Goal: Task Accomplishment & Management: Complete application form

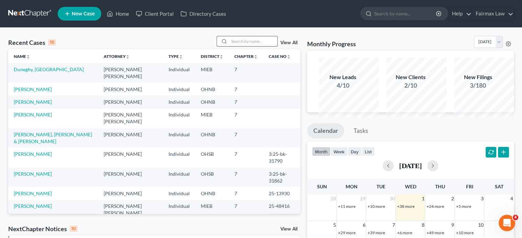
click at [229, 46] on input "search" at bounding box center [253, 41] width 48 height 10
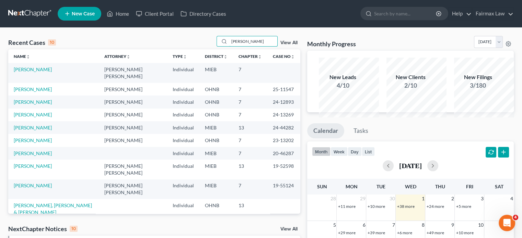
type input "[PERSON_NAME]"
click at [40, 72] on link "[PERSON_NAME]" at bounding box center [33, 70] width 38 height 6
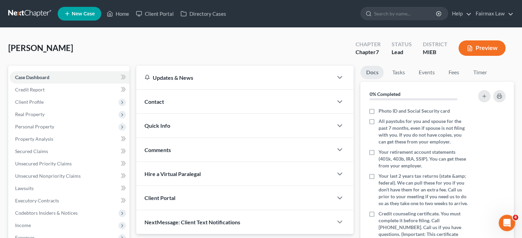
scroll to position [276, 0]
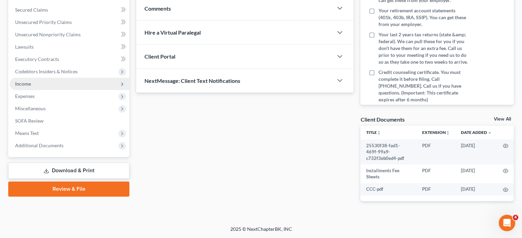
click at [65, 78] on span "Income" at bounding box center [70, 84] width 120 height 12
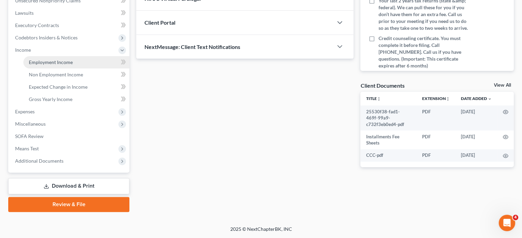
click at [73, 59] on span "Employment Income" at bounding box center [51, 62] width 44 height 6
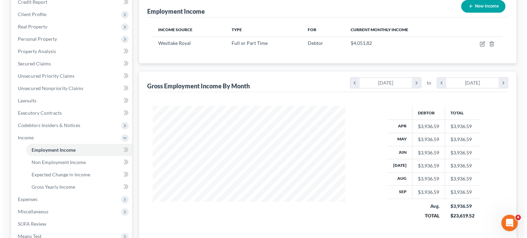
scroll to position [85, 0]
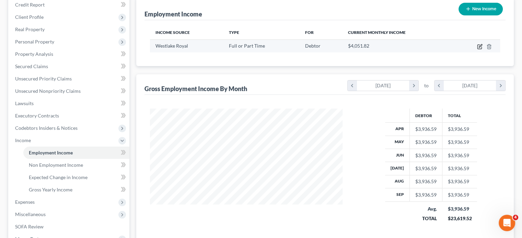
click at [477, 49] on icon "button" at bounding box center [479, 46] width 5 height 5
select select "0"
select select "23"
select select "2"
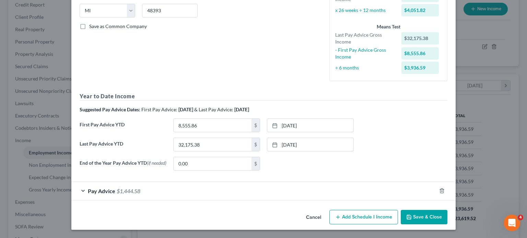
scroll to position [223, 0]
click at [188, 138] on input "32,175.38" at bounding box center [213, 144] width 78 height 13
type input "38,146"
click at [303, 138] on link "[DATE]" at bounding box center [310, 144] width 86 height 13
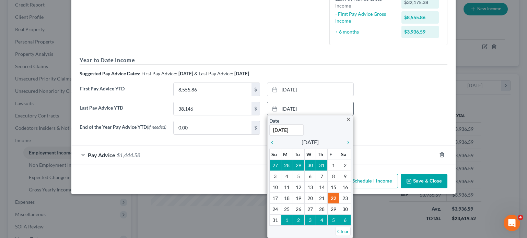
scroll to position [0, 1]
type input "[DATE]"
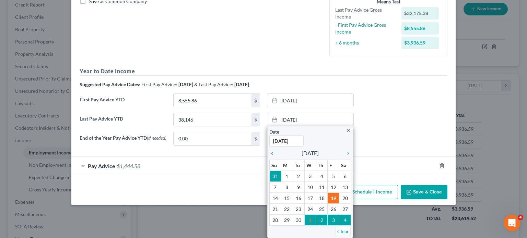
click at [386, 138] on div "End of the Year Pay Advice YTD (if needed) 0.00 $ None close Date Time chevron_…" at bounding box center [263, 141] width 375 height 19
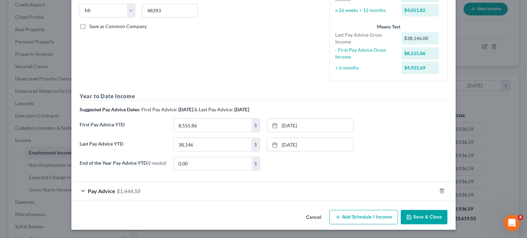
scroll to position [223, 0]
click at [207, 182] on div "Pay Advice $1,444.58" at bounding box center [253, 191] width 365 height 18
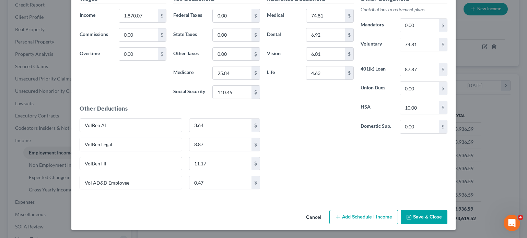
scroll to position [398, 0]
click at [119, 23] on div "1,870.07 $" at bounding box center [143, 16] width 48 height 14
click at [119, 22] on input "1,870.07" at bounding box center [138, 15] width 39 height 13
type input "1,926"
click at [223, 99] on input "110.45" at bounding box center [232, 92] width 39 height 13
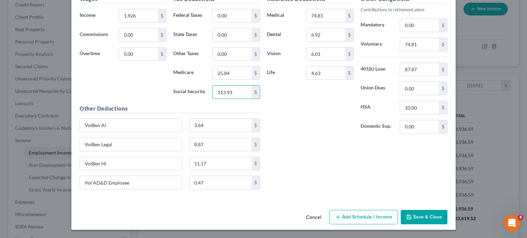
type input "113.93"
click at [222, 80] on input "25.84" at bounding box center [232, 73] width 39 height 13
type input "26.64"
click at [439, 51] on input "74.81" at bounding box center [419, 44] width 39 height 13
type input "77.05"
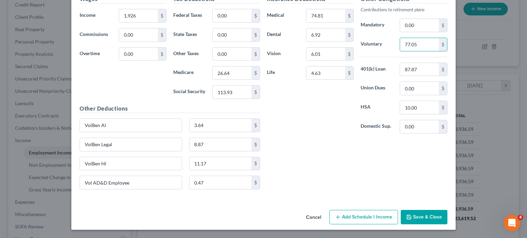
click at [317, 139] on div "Insurance Deductions Medical 74.81 $ Dental 6.92 $ Vision 6.01 $ Life 4.63 $" at bounding box center [310, 67] width 94 height 144
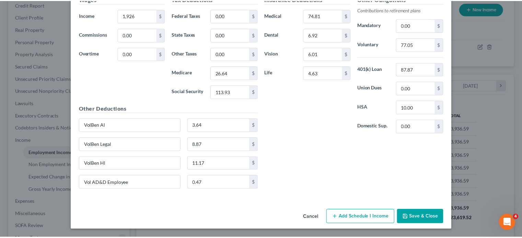
scroll to position [487, 0]
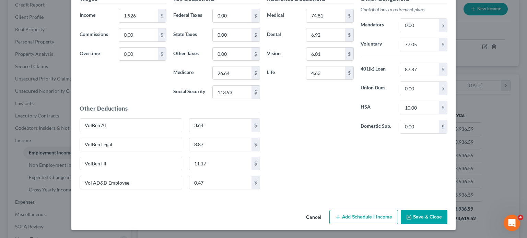
click at [447, 210] on button "Save & Close" at bounding box center [424, 217] width 47 height 14
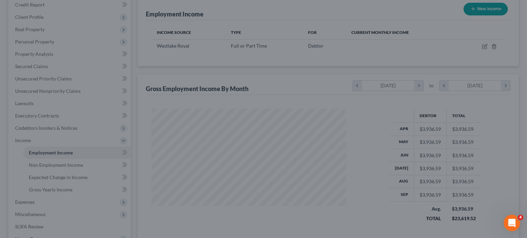
scroll to position [342830, 342776]
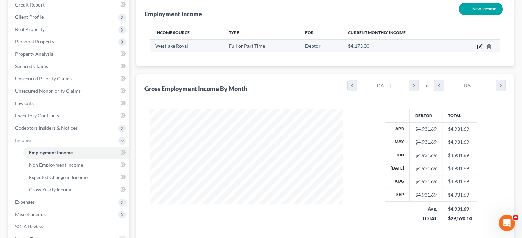
drag, startPoint x: 175, startPoint y: 123, endPoint x: 469, endPoint y: 76, distance: 297.9
click at [477, 49] on icon "button" at bounding box center [479, 46] width 5 height 5
select select "0"
select select "23"
select select "2"
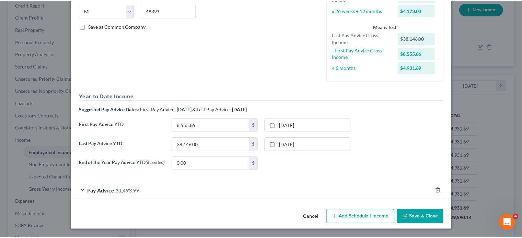
scroll to position [223, 0]
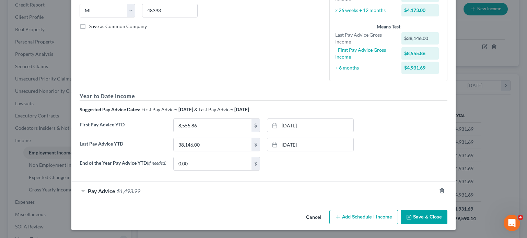
click at [327, 213] on button "Cancel" at bounding box center [313, 218] width 26 height 14
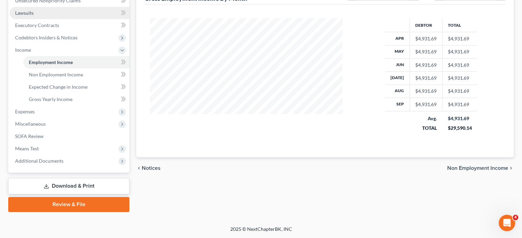
scroll to position [234, 0]
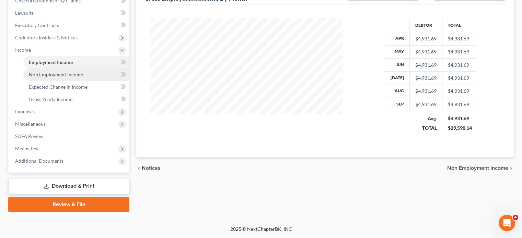
click at [73, 76] on span "Non Employment Income" at bounding box center [56, 75] width 54 height 6
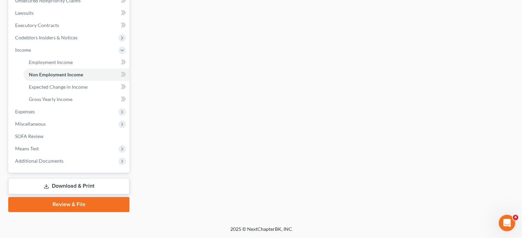
scroll to position [277, 0]
click at [72, 96] on span "Gross Yearly Income" at bounding box center [51, 99] width 44 height 6
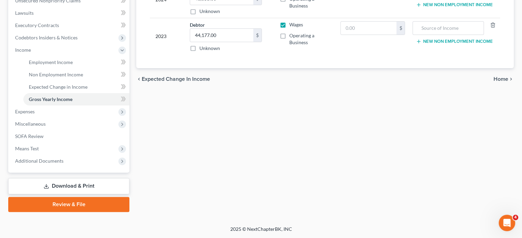
scroll to position [232, 0]
click at [62, 118] on span "Expenses" at bounding box center [70, 112] width 120 height 12
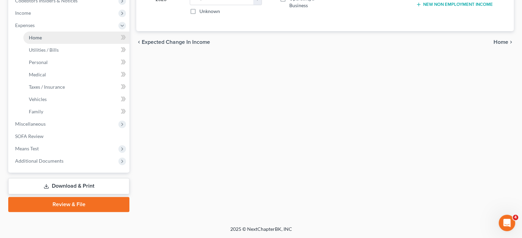
click at [42, 40] on span "Home" at bounding box center [35, 38] width 13 height 6
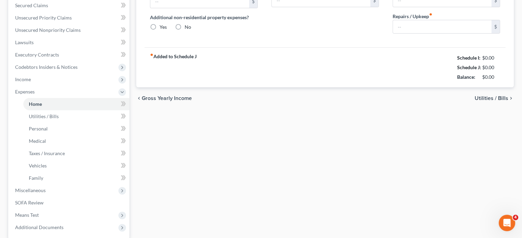
type input "0.00"
radio input "true"
type input "200.00"
type input "0.00"
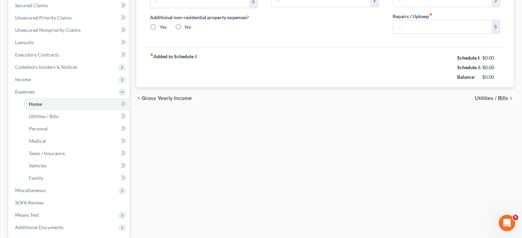
type input "0.00"
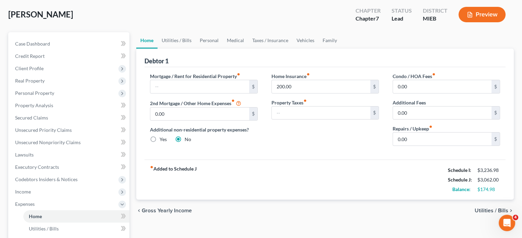
scroll to position [32, 0]
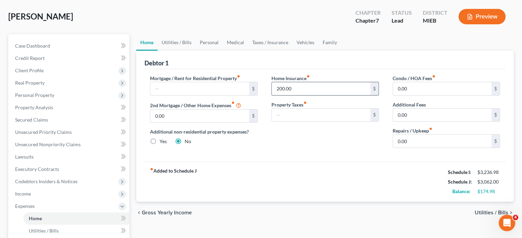
click at [318, 95] on input "200.00" at bounding box center [321, 88] width 98 height 13
click at [192, 51] on link "Utilities / Bills" at bounding box center [176, 42] width 38 height 16
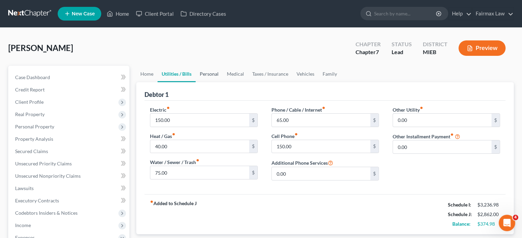
click at [223, 82] on link "Personal" at bounding box center [209, 74] width 27 height 16
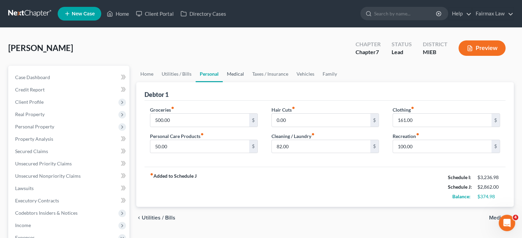
click at [248, 82] on link "Medical" at bounding box center [235, 74] width 25 height 16
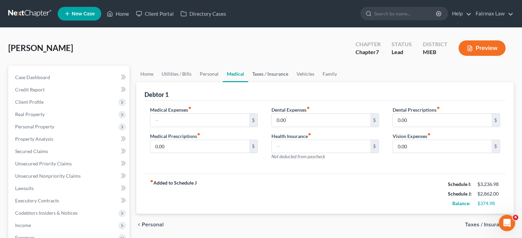
click at [292, 82] on link "Taxes / Insurance" at bounding box center [270, 74] width 44 height 16
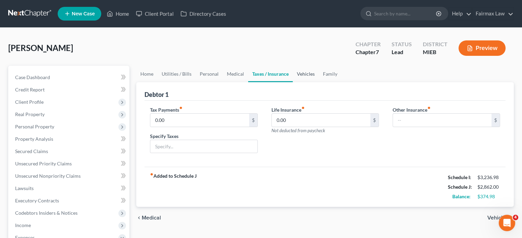
click at [319, 82] on link "Vehicles" at bounding box center [306, 74] width 26 height 16
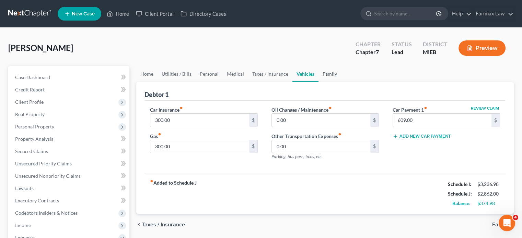
click at [341, 82] on link "Family" at bounding box center [329, 74] width 23 height 16
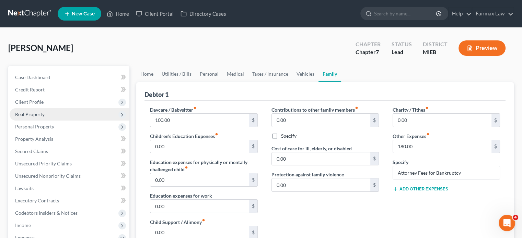
click at [68, 121] on span "Real Property" at bounding box center [70, 114] width 120 height 12
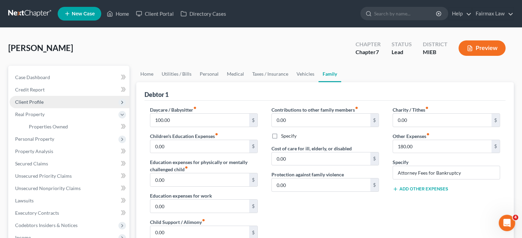
click at [58, 108] on span "Client Profile" at bounding box center [70, 102] width 120 height 12
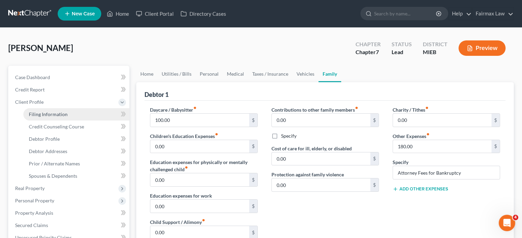
click at [56, 117] on span "Filing Information" at bounding box center [48, 114] width 39 height 6
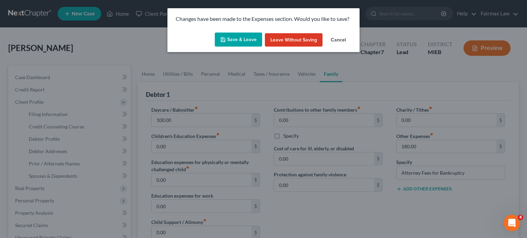
click at [223, 47] on button "Save & Leave" at bounding box center [238, 40] width 47 height 14
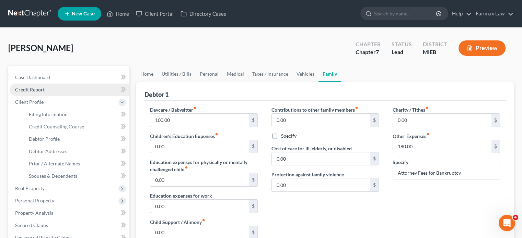
select select "1"
select select "0"
select select "40"
select select "0"
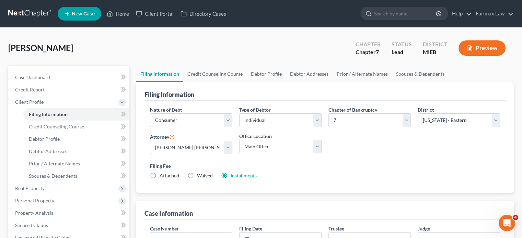
scroll to position [60, 0]
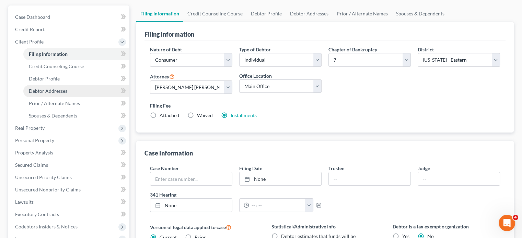
click at [62, 94] on span "Debtor Addresses" at bounding box center [48, 91] width 38 height 6
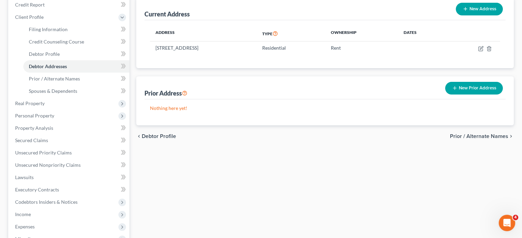
scroll to position [86, 0]
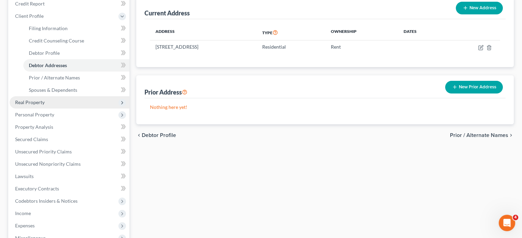
click at [63, 109] on span "Real Property" at bounding box center [70, 102] width 120 height 12
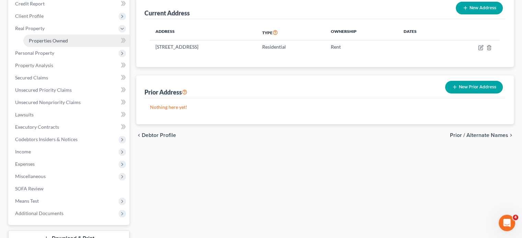
click at [61, 44] on span "Properties Owned" at bounding box center [48, 41] width 39 height 6
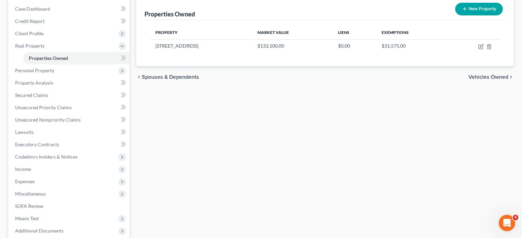
scroll to position [66, 0]
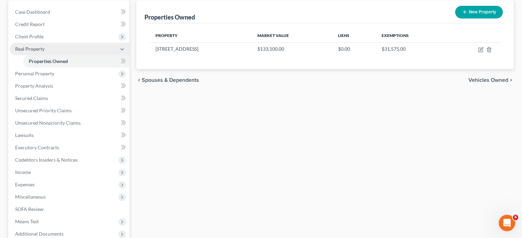
drag, startPoint x: 58, startPoint y: 60, endPoint x: 90, endPoint y: 83, distance: 39.2
click at [58, 43] on span "Client Profile" at bounding box center [70, 37] width 120 height 12
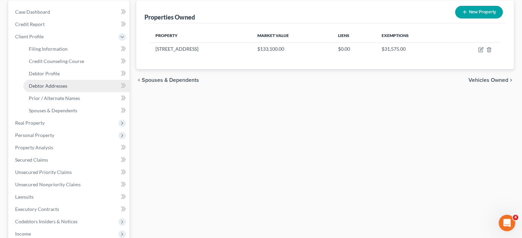
click at [70, 92] on link "Debtor Addresses" at bounding box center [76, 86] width 106 height 12
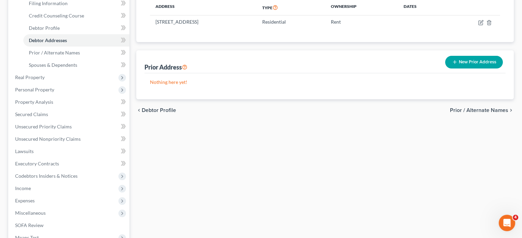
scroll to position [112, 0]
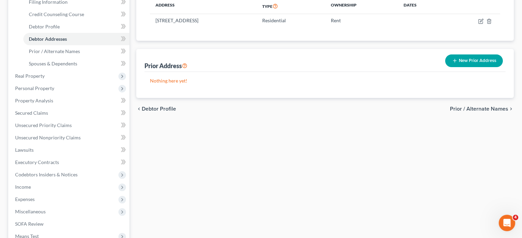
click at [230, 39] on div "Address Type Ownership Dates [STREET_ADDRESS] Residential Rent" at bounding box center [324, 17] width 361 height 48
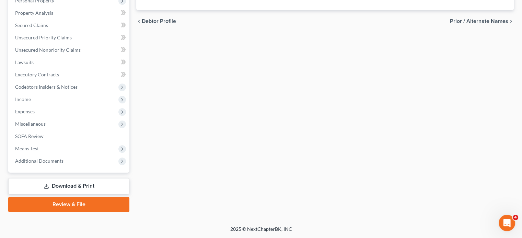
scroll to position [252, 0]
click at [61, 164] on span "Additional Documents" at bounding box center [39, 161] width 48 height 6
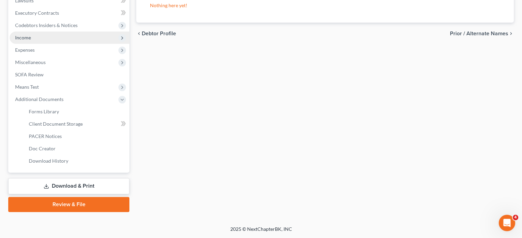
scroll to position [277, 0]
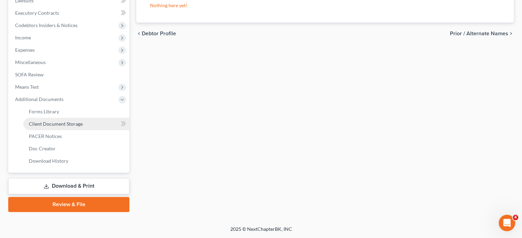
click at [78, 121] on span "Client Document Storage" at bounding box center [56, 124] width 54 height 6
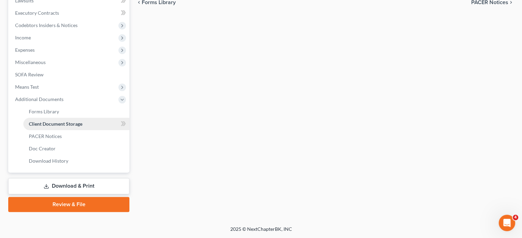
scroll to position [45, 0]
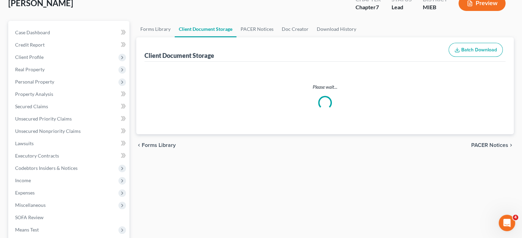
select select "7"
select select "32"
select select "6"
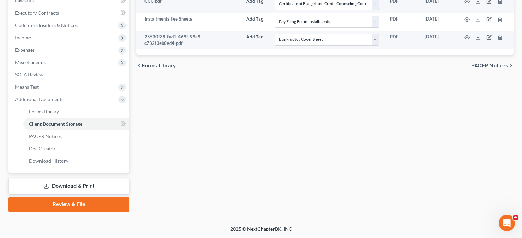
scroll to position [249, 0]
click at [59, 115] on span "Forms Library" at bounding box center [44, 112] width 30 height 6
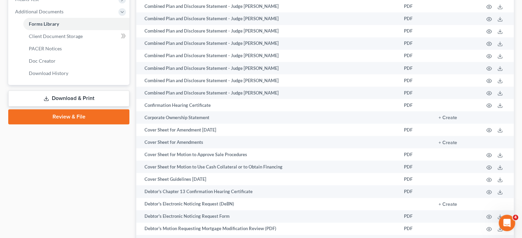
scroll to position [276, 0]
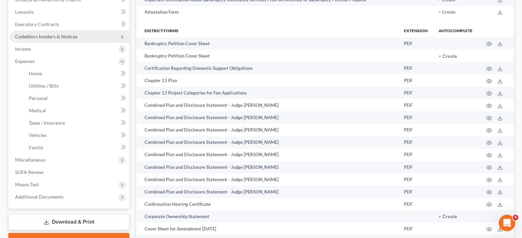
scroll to position [177, 0]
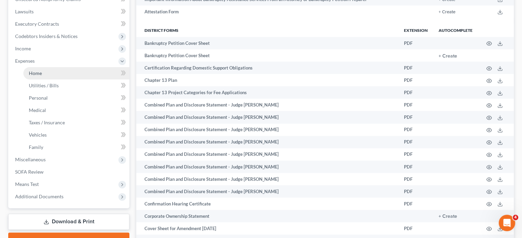
click at [37, 76] on span "Home" at bounding box center [35, 73] width 13 height 6
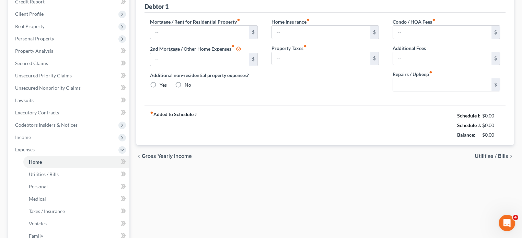
type input "0.00"
radio input "true"
type input "0.00"
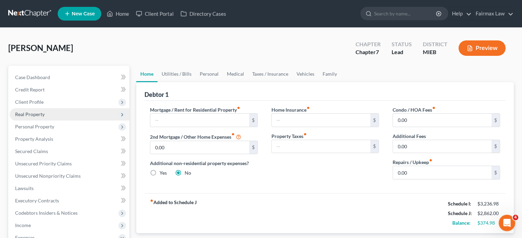
click at [73, 121] on span "Real Property" at bounding box center [70, 114] width 120 height 12
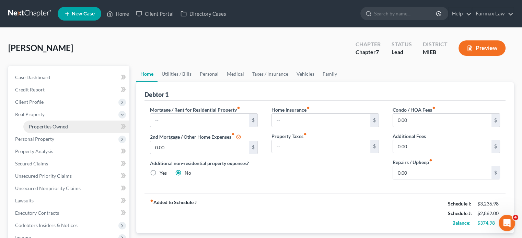
click at [68, 130] on span "Properties Owned" at bounding box center [48, 127] width 39 height 6
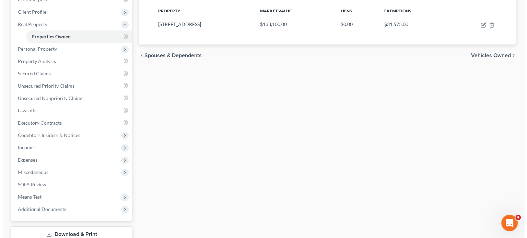
scroll to position [91, 0]
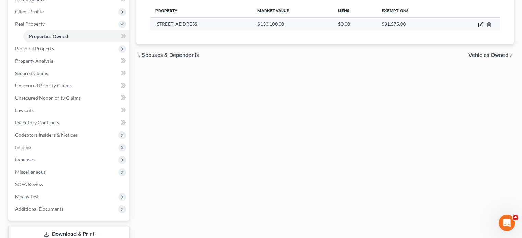
click at [479, 25] on icon "button" at bounding box center [480, 23] width 3 height 3
select select "23"
select select "0"
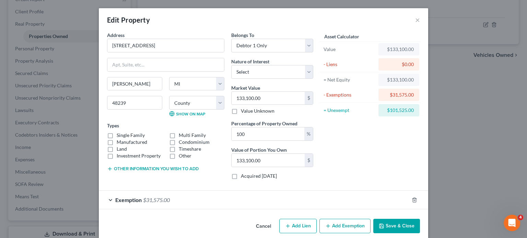
scroll to position [68, 0]
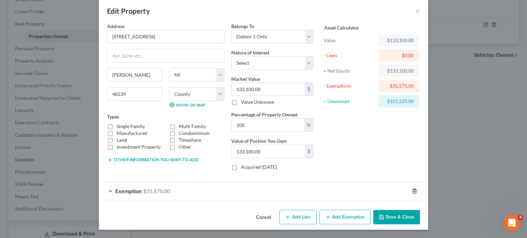
click at [416, 189] on icon "button" at bounding box center [414, 191] width 3 height 4
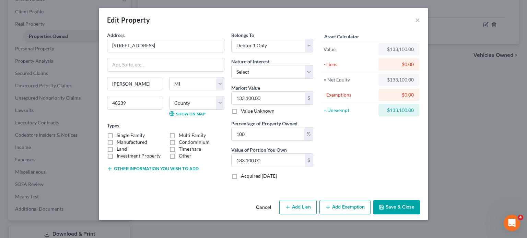
scroll to position [45, 0]
click at [383, 136] on div "Asset Calculator Value $133,100.00 - Liens $0.00 = Net Equity $133,100.00 - Exe…" at bounding box center [370, 109] width 107 height 154
click at [117, 132] on label "Single Family" at bounding box center [131, 135] width 28 height 7
click at [119, 132] on input "Single Family" at bounding box center [121, 134] width 4 height 4
checkbox input "true"
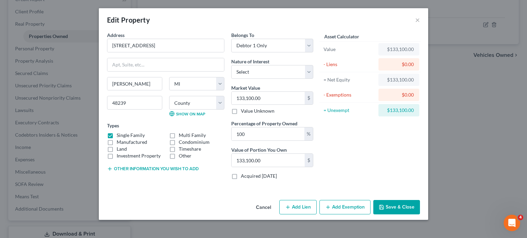
scroll to position [0, 0]
click at [313, 79] on select "Select Fee Simple Joint Tenant Life Estate Equitable Interest Future Interest T…" at bounding box center [272, 72] width 82 height 14
select select "3"
click at [231, 79] on select "Select Fee Simple Joint Tenant Life Estate Equitable Interest Future Interest T…" at bounding box center [272, 72] width 82 height 14
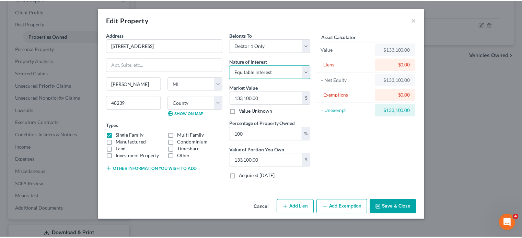
scroll to position [45, 0]
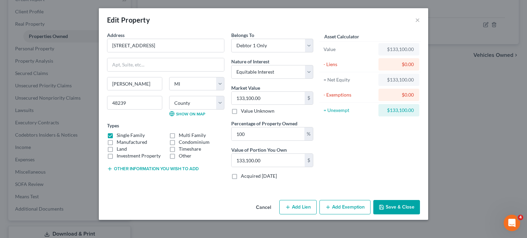
click at [420, 215] on button "Save & Close" at bounding box center [396, 207] width 47 height 14
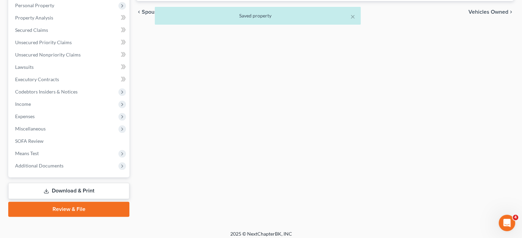
scroll to position [134, 0]
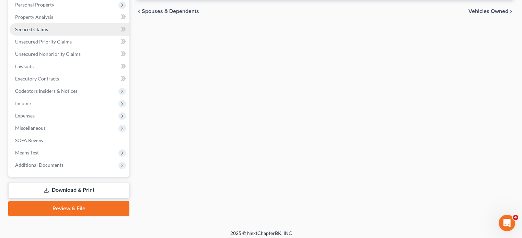
click at [68, 36] on link "Secured Claims" at bounding box center [70, 29] width 120 height 12
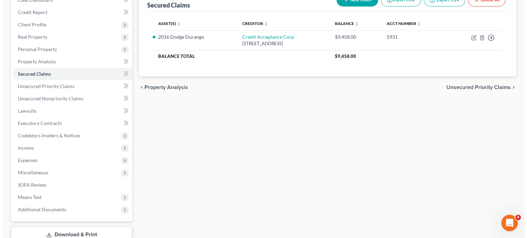
scroll to position [78, 0]
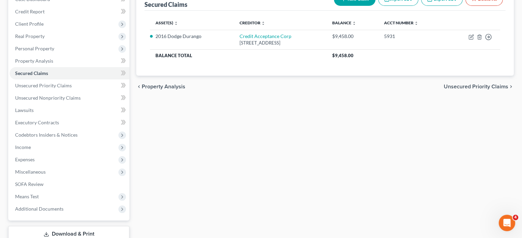
select select "0"
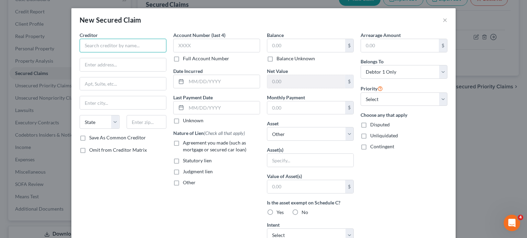
click at [80, 52] on input "text" at bounding box center [123, 46] width 87 height 14
click at [272, 52] on input "text" at bounding box center [306, 45] width 78 height 13
click at [275, 52] on input "text" at bounding box center [306, 45] width 78 height 13
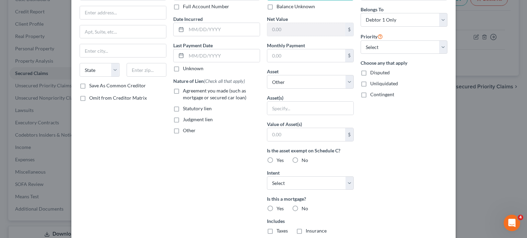
scroll to position [10, 0]
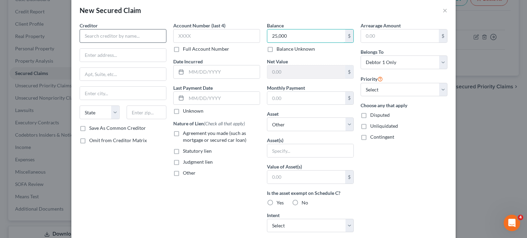
type input "25,000"
click at [88, 43] on input "text" at bounding box center [123, 36] width 87 height 14
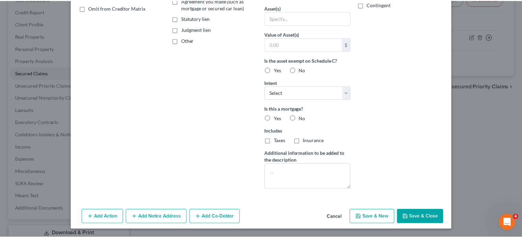
scroll to position [235, 0]
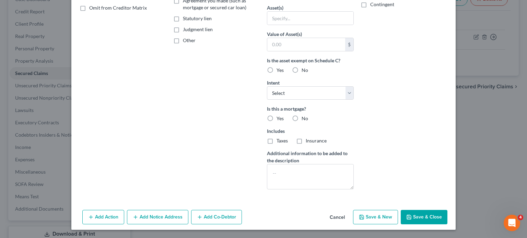
type input "Land Contract Vendee"
click at [446, 210] on button "Save & Close" at bounding box center [424, 217] width 47 height 14
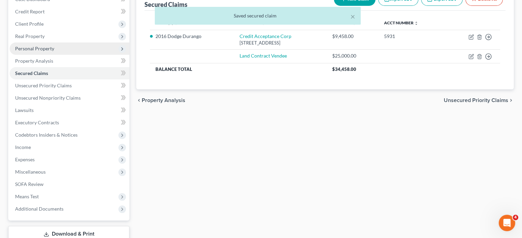
click at [75, 55] on span "Personal Property" at bounding box center [70, 49] width 120 height 12
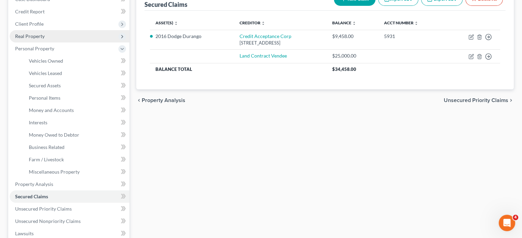
click at [62, 43] on span "Real Property" at bounding box center [70, 36] width 120 height 12
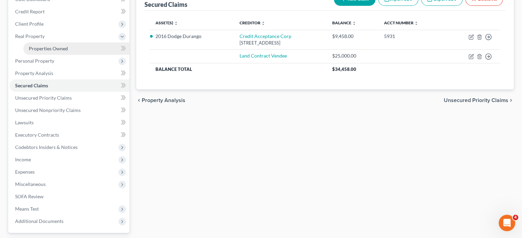
click at [56, 51] on span "Properties Owned" at bounding box center [48, 49] width 39 height 6
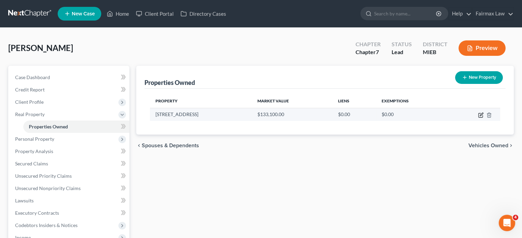
click at [475, 121] on td at bounding box center [474, 114] width 52 height 13
click at [478, 118] on icon "button" at bounding box center [480, 116] width 4 height 4
select select "23"
select select "81"
select select "0"
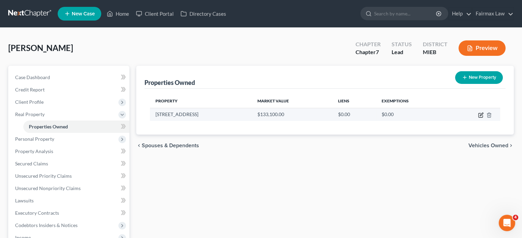
select select "3"
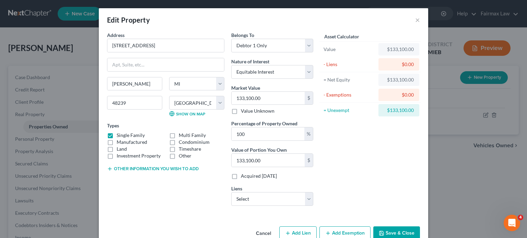
scroll to position [77, 0]
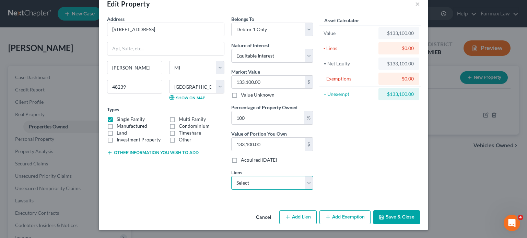
click at [278, 176] on select "Select Land Contract Vendee - $25,000.00" at bounding box center [272, 183] width 82 height 14
select select "0"
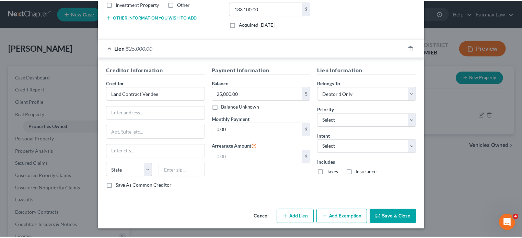
scroll to position [245, 0]
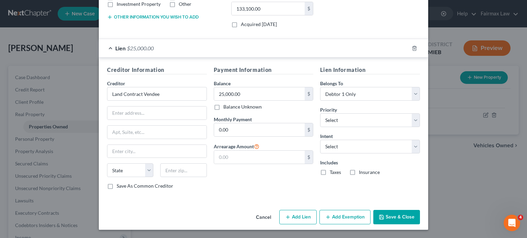
click at [415, 210] on button "Save & Close" at bounding box center [396, 217] width 47 height 14
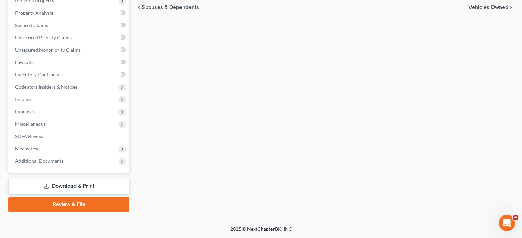
scroll to position [211, 0]
click at [59, 72] on span "Executory Contracts" at bounding box center [37, 75] width 44 height 6
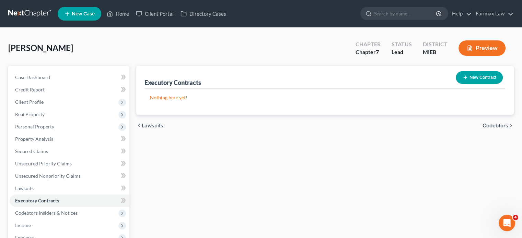
click at [455, 84] on button "New Contract" at bounding box center [478, 77] width 47 height 13
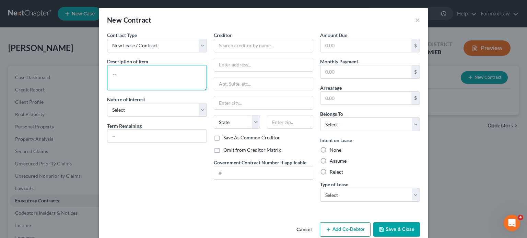
click at [111, 82] on textarea at bounding box center [157, 77] width 100 height 25
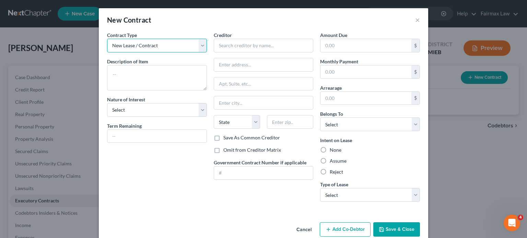
click at [107, 52] on select "New Lease / Contract New Timeshare" at bounding box center [157, 46] width 100 height 14
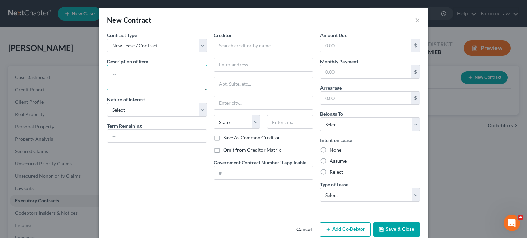
click at [107, 89] on textarea at bounding box center [157, 77] width 100 height 25
type textarea "Land Contract"
click at [119, 117] on select "Select Purchaser Agent Lessor Lessee" at bounding box center [157, 110] width 100 height 14
select select "0"
click at [107, 117] on select "Select Purchaser Agent Lessor Lessee" at bounding box center [157, 110] width 100 height 14
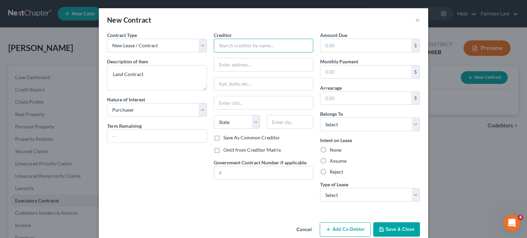
click at [251, 52] on input "text" at bounding box center [264, 46] width 100 height 14
click at [247, 52] on input "Land Contract" at bounding box center [264, 46] width 100 height 14
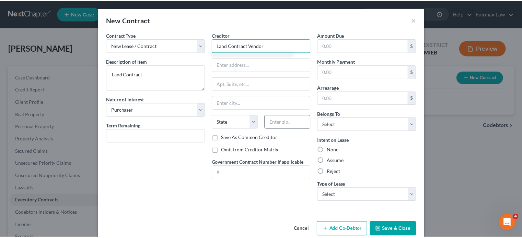
scroll to position [72, 0]
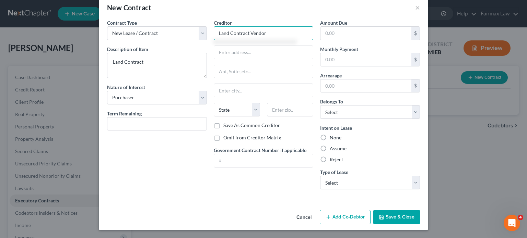
type input "Land Contract Vendor"
click at [340, 145] on label "Assume" at bounding box center [338, 148] width 17 height 7
click at [337, 145] on input "Assume" at bounding box center [334, 147] width 4 height 4
radio input "true"
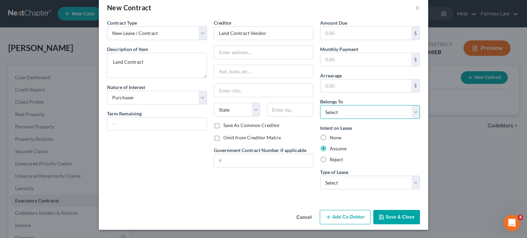
click at [385, 105] on select "Select Debtor 1 Only Debtor 2 Only Debtor 1 And Debtor 2 Only At Least One Of T…" at bounding box center [370, 112] width 100 height 14
select select "0"
click at [330, 105] on select "Select Debtor 1 Only Debtor 2 Only Debtor 1 And Debtor 2 Only At Least One Of T…" at bounding box center [370, 112] width 100 height 14
click at [394, 176] on select "Select Real Estate Car Other" at bounding box center [370, 183] width 100 height 14
select select "0"
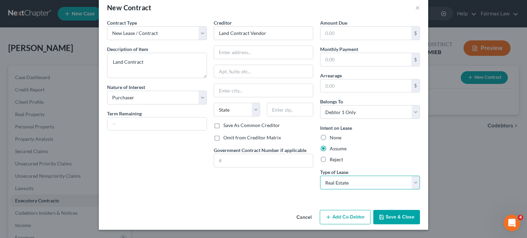
click at [330, 176] on select "Select Real Estate Car Other" at bounding box center [370, 183] width 100 height 14
click at [420, 210] on button "Save & Close" at bounding box center [396, 217] width 47 height 14
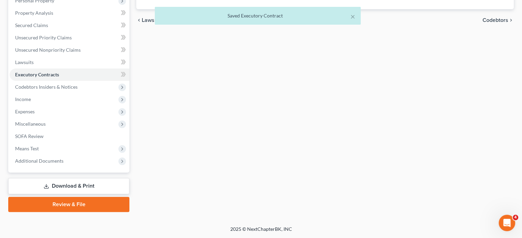
scroll to position [195, 0]
click at [80, 25] on div "× Saved Executory Contract" at bounding box center [258, 17] width 522 height 21
click at [54, 25] on div "× Saved Executory Contract" at bounding box center [258, 17] width 522 height 21
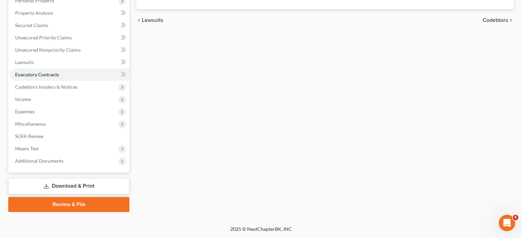
drag, startPoint x: 291, startPoint y: 153, endPoint x: 140, endPoint y: 47, distance: 183.7
click at [215, 104] on div "Executory Contracts New Contract Item Other Party Balance Land Contract Land Co…" at bounding box center [325, 76] width 384 height 273
click at [67, 53] on span "Unsecured Nonpriority Claims" at bounding box center [48, 50] width 66 height 6
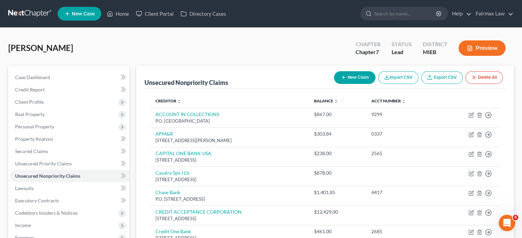
click at [213, 61] on div "[PERSON_NAME] Upgraded Chapter Chapter 7 Status Lead District MIEB Preview" at bounding box center [260, 51] width 505 height 30
click at [230, 66] on div "[PERSON_NAME] Upgraded Chapter Chapter 7 Status Lead District MIEB Preview" at bounding box center [260, 51] width 505 height 30
click at [261, 66] on div "[PERSON_NAME] Upgraded Chapter Chapter 7 Status Lead District MIEB Preview" at bounding box center [260, 51] width 505 height 30
click at [132, 16] on link "Home" at bounding box center [117, 14] width 29 height 12
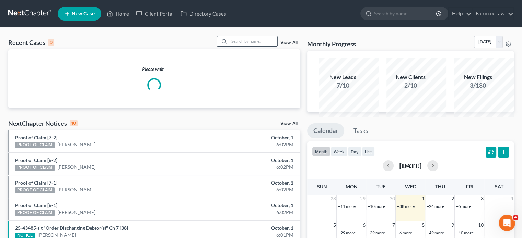
click at [229, 46] on input "search" at bounding box center [253, 41] width 48 height 10
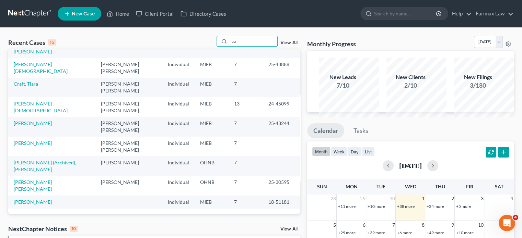
scroll to position [182, 0]
type input "tia"
click at [33, 126] on link "[PERSON_NAME]" at bounding box center [33, 123] width 38 height 6
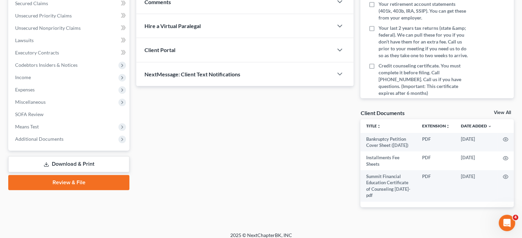
scroll to position [240, 0]
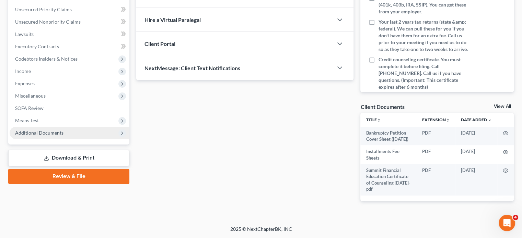
click at [97, 127] on span "Additional Documents" at bounding box center [70, 133] width 120 height 12
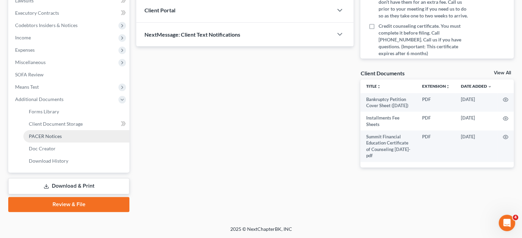
click at [52, 139] on span "PACER Notices" at bounding box center [45, 136] width 33 height 6
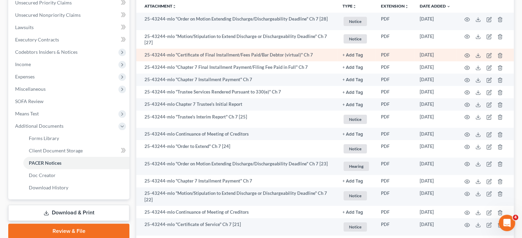
scroll to position [157, 0]
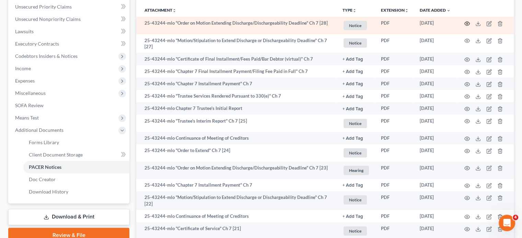
click at [466, 24] on circle "button" at bounding box center [466, 23] width 1 height 1
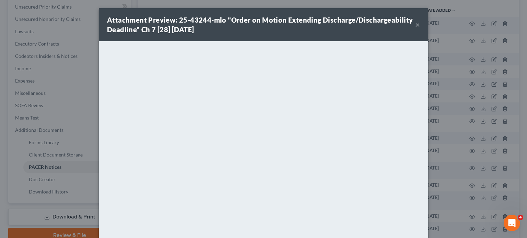
click at [420, 29] on button "×" at bounding box center [417, 25] width 5 height 8
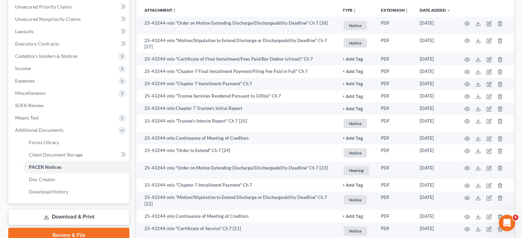
scroll to position [0, 0]
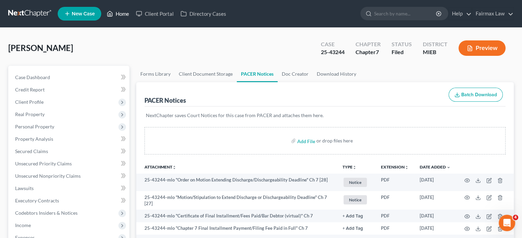
click at [132, 15] on link "Home" at bounding box center [117, 14] width 29 height 12
